Goal: Check status: Check status

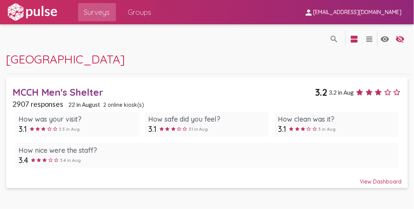
click at [392, 182] on div "View Dashboard" at bounding box center [208, 178] width 390 height 14
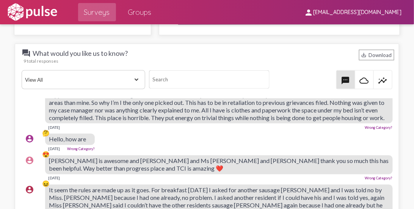
scroll to position [65, 0]
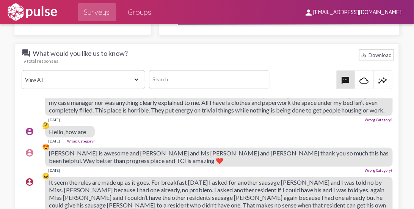
click at [132, 131] on div "account_circle 🤔 Hello, how are [DATE] Wrong Category?" at bounding box center [209, 135] width 375 height 24
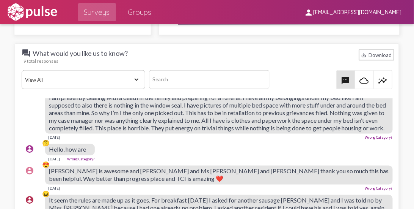
scroll to position [43, 0]
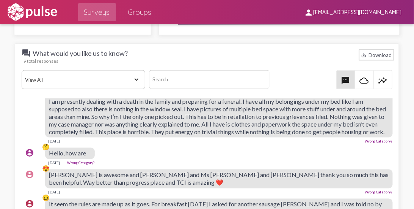
click at [137, 150] on div "account_circle 🤔 Hello, how are [DATE] Wrong Category?" at bounding box center [209, 156] width 375 height 24
click at [116, 159] on div "account_circle 🤔 Hello, how are [DATE] Wrong Category?" at bounding box center [209, 156] width 375 height 24
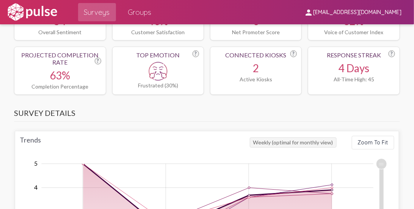
scroll to position [368, 0]
